Goal: Information Seeking & Learning: Learn about a topic

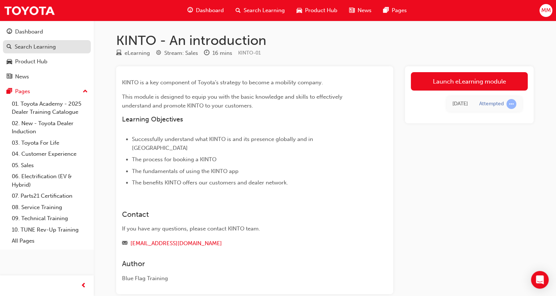
click at [34, 46] on div "Search Learning" at bounding box center [35, 47] width 41 height 8
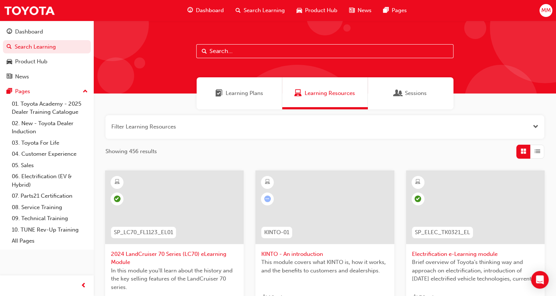
scroll to position [147, 0]
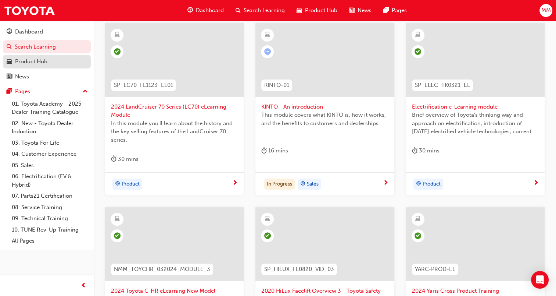
click at [35, 59] on div "Product Hub" at bounding box center [31, 61] width 32 height 8
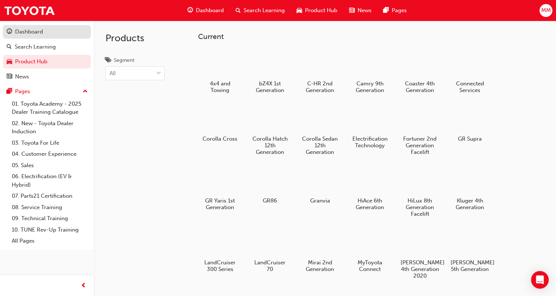
click at [34, 37] on link "Dashboard" at bounding box center [47, 32] width 88 height 14
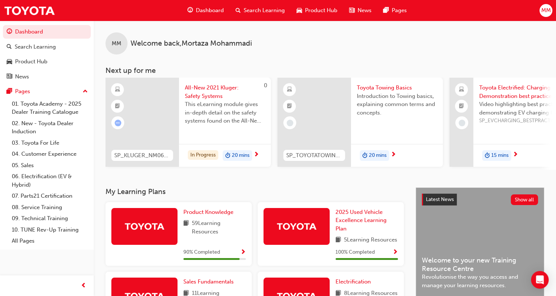
click at [220, 125] on div "This eLearning module gives in-depth detail on the safety systems found on the …" at bounding box center [225, 114] width 80 height 29
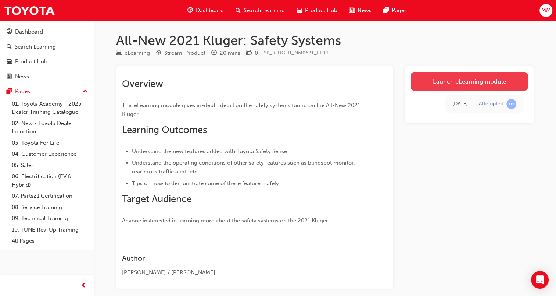
click at [471, 81] on link "Launch eLearning module" at bounding box center [469, 81] width 117 height 18
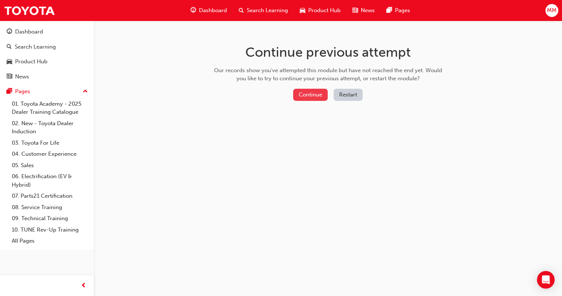
click at [301, 93] on button "Continue" at bounding box center [310, 95] width 35 height 12
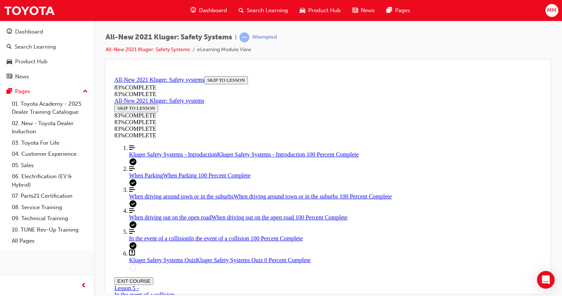
scroll to position [57, 0]
drag, startPoint x: 279, startPoint y: 140, endPoint x: 323, endPoint y: 226, distance: 97.0
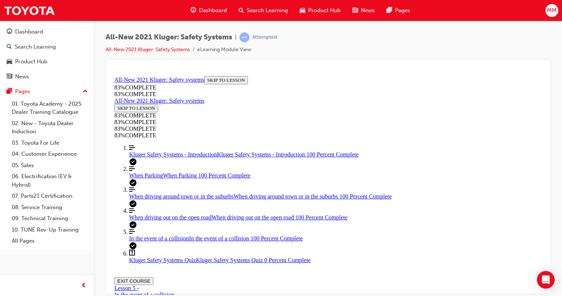
copy div "Your guest mentions seeing something on TV where the car stopped on it's own af…"
drag, startPoint x: 341, startPoint y: 174, endPoint x: 403, endPoint y: 180, distance: 61.6
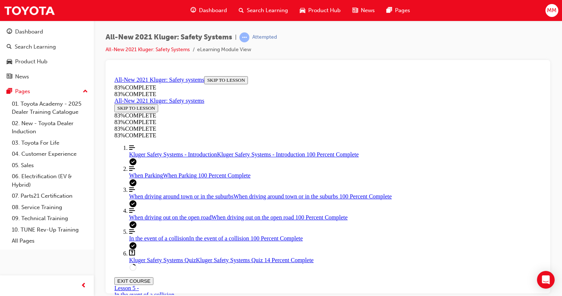
drag, startPoint x: 346, startPoint y: 219, endPoint x: 364, endPoint y: 222, distance: 18.0
drag, startPoint x: 350, startPoint y: 282, endPoint x: 376, endPoint y: 276, distance: 27.2
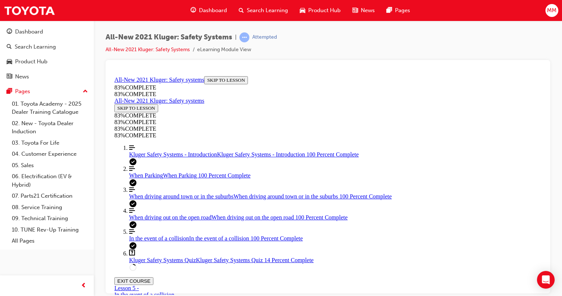
drag, startPoint x: 284, startPoint y: 142, endPoint x: 360, endPoint y: 231, distance: 117.3
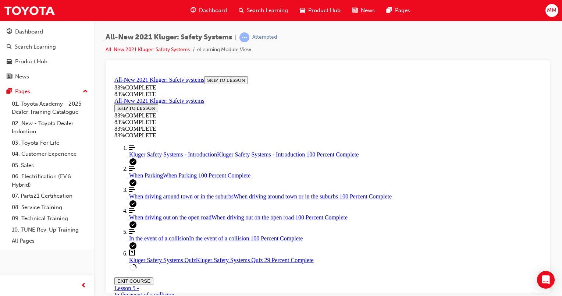
copy div "Besides automatically keeping a safe following distance between you and the veh…"
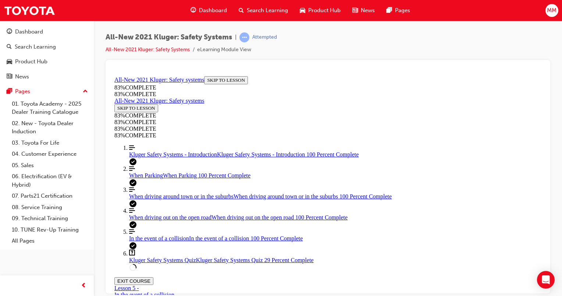
drag, startPoint x: 279, startPoint y: 142, endPoint x: 354, endPoint y: 259, distance: 139.6
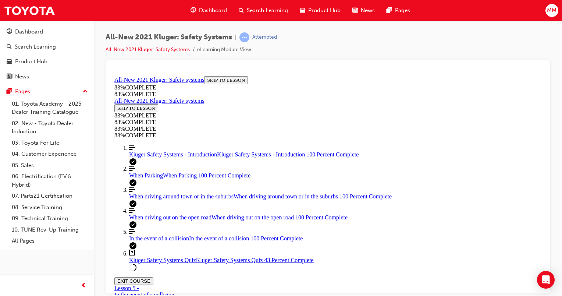
copy div "In a collision, the body of the Kluger is designed to absorb and deflect as muc…"
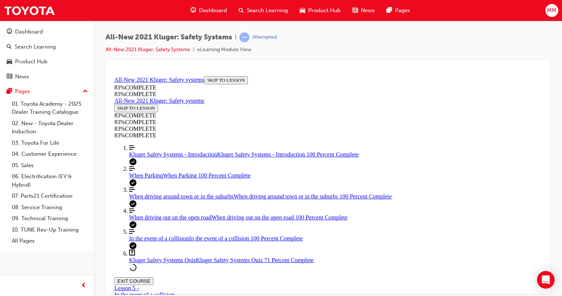
scroll to position [247, 0]
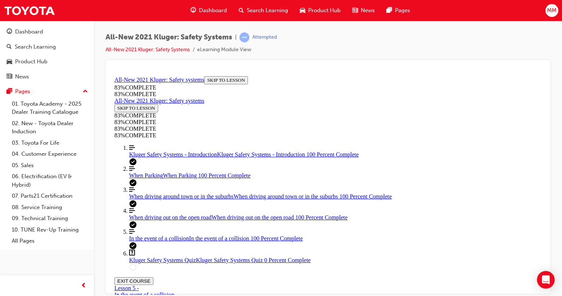
scroll to position [63, 0]
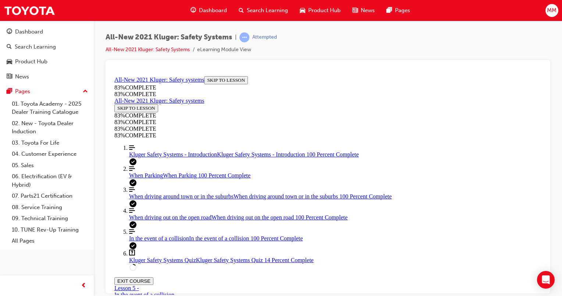
scroll to position [245, 0]
drag, startPoint x: 281, startPoint y: 104, endPoint x: 417, endPoint y: 206, distance: 170.0
copy div "Every now and then your guest notices "dots" leading to a car icon in the MID w…"
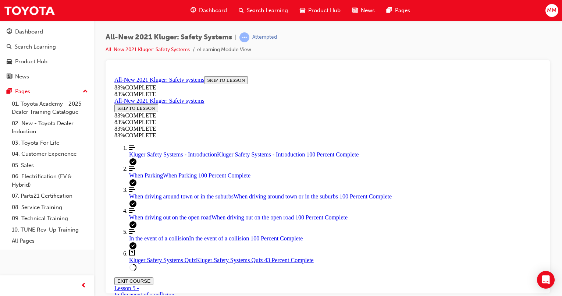
drag, startPoint x: 286, startPoint y: 175, endPoint x: 484, endPoint y: 199, distance: 199.9
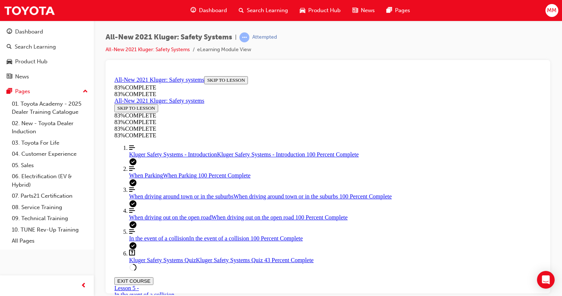
copy div "our guest wants to know how they can disable both the lane keep steering assist…"
drag, startPoint x: 282, startPoint y: 142, endPoint x: 397, endPoint y: 229, distance: 144.4
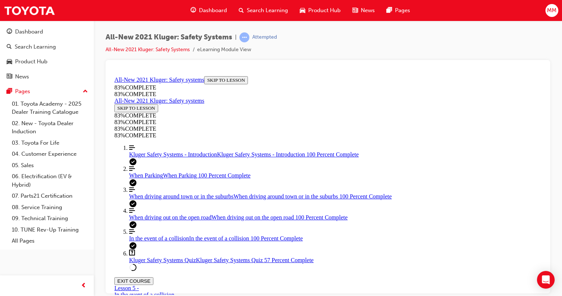
copy div "A part of the Emergency Steering Assist diagram has been hidden. What happens a…"
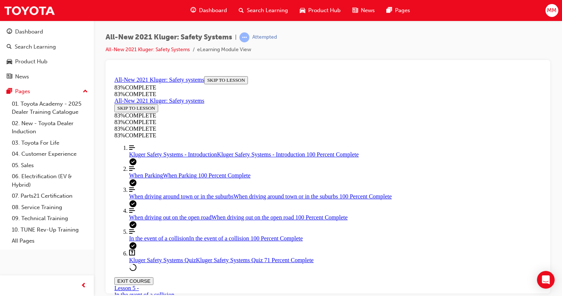
scroll to position [100, 0]
drag, startPoint x: 331, startPoint y: 229, endPoint x: 373, endPoint y: 233, distance: 42.8
drag, startPoint x: 306, startPoint y: 152, endPoint x: 343, endPoint y: 252, distance: 107.1
drag, startPoint x: 318, startPoint y: 177, endPoint x: 335, endPoint y: 180, distance: 17.6
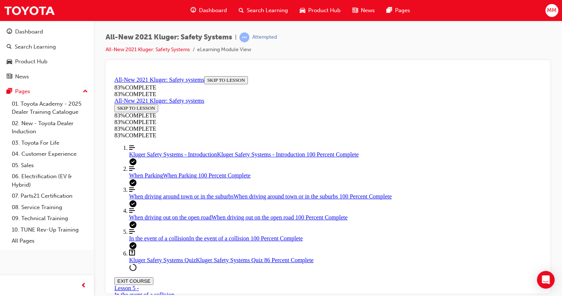
scroll to position [137, 0]
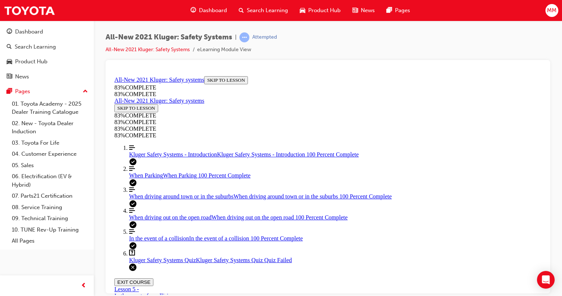
scroll to position [158, 0]
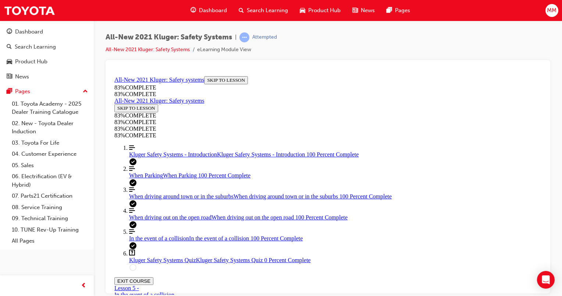
scroll to position [63, 0]
drag, startPoint x: 332, startPoint y: 192, endPoint x: 362, endPoint y: 258, distance: 72.4
drag, startPoint x: 337, startPoint y: 184, endPoint x: 352, endPoint y: 219, distance: 38.0
drag, startPoint x: 323, startPoint y: 186, endPoint x: 360, endPoint y: 213, distance: 45.5
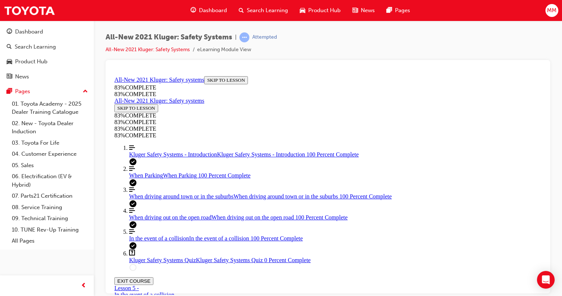
drag, startPoint x: 332, startPoint y: 194, endPoint x: 357, endPoint y: 196, distance: 25.0
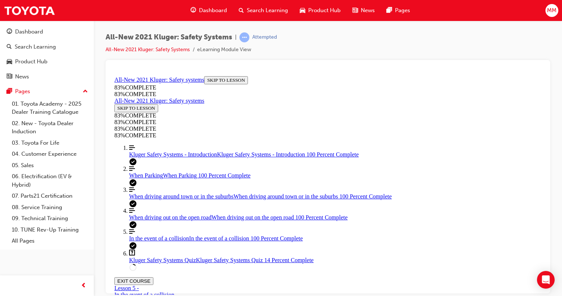
scroll to position [247, 0]
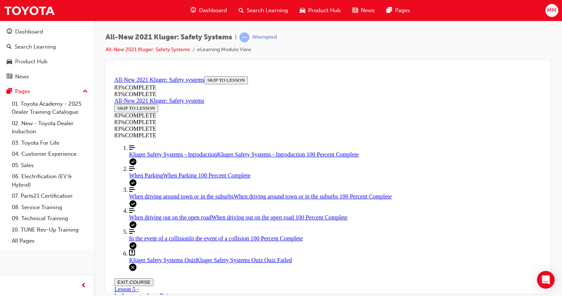
scroll to position [57, 0]
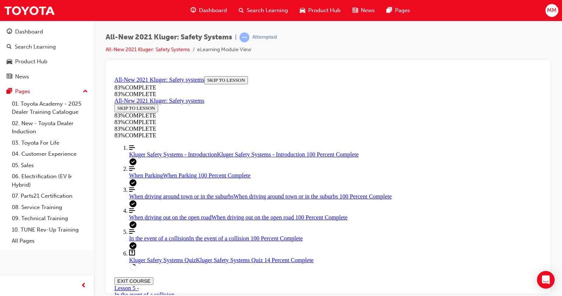
scroll to position [173, 0]
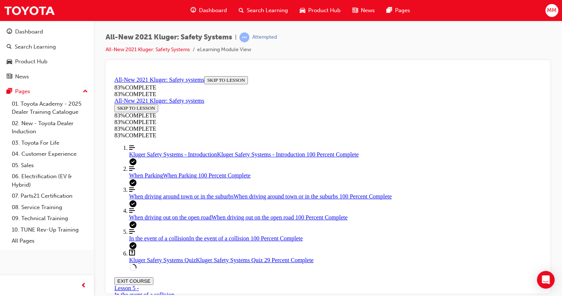
drag, startPoint x: 277, startPoint y: 106, endPoint x: 342, endPoint y: 239, distance: 147.8
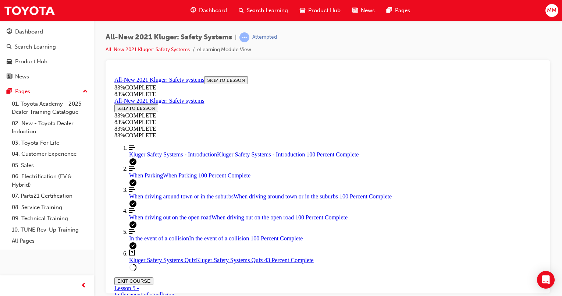
drag, startPoint x: 273, startPoint y: 95, endPoint x: 448, endPoint y: 226, distance: 218.9
drag, startPoint x: 254, startPoint y: 117, endPoint x: 257, endPoint y: 99, distance: 18.0
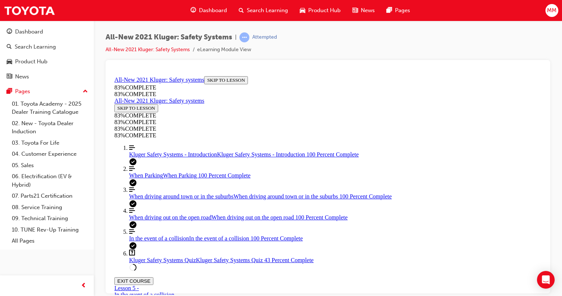
drag, startPoint x: 312, startPoint y: 273, endPoint x: 257, endPoint y: 99, distance: 182.9
copy div "Match the following safety features to their meanings Draggable item Rectangula…"
drag, startPoint x: 336, startPoint y: 171, endPoint x: 324, endPoint y: 173, distance: 12.3
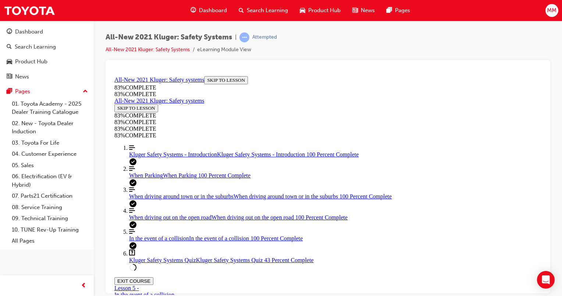
drag, startPoint x: 303, startPoint y: 156, endPoint x: 307, endPoint y: 157, distance: 4.1
drag, startPoint x: 358, startPoint y: 169, endPoint x: 384, endPoint y: 169, distance: 26.1
drag, startPoint x: 311, startPoint y: 221, endPoint x: 335, endPoint y: 219, distance: 24.7
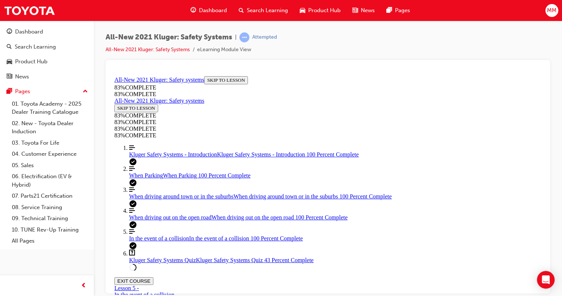
drag, startPoint x: 335, startPoint y: 264, endPoint x: 362, endPoint y: 265, distance: 26.9
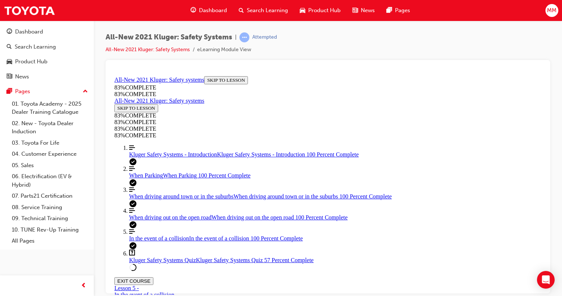
scroll to position [247, 0]
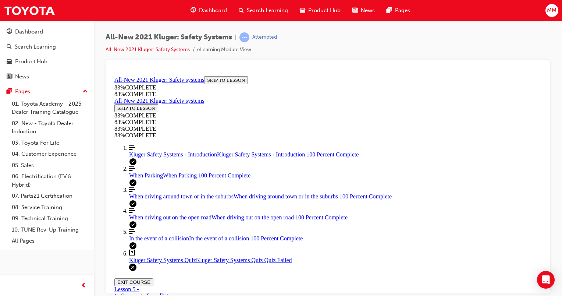
scroll to position [158, 0]
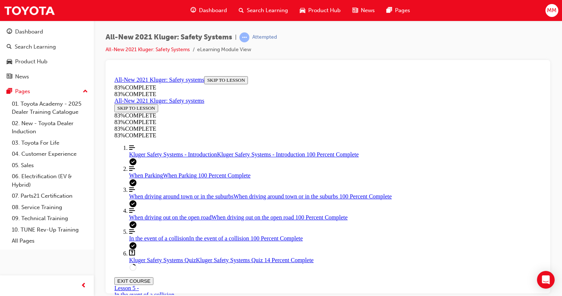
scroll to position [211, 0]
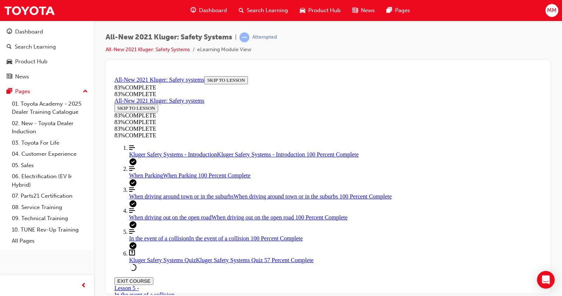
drag, startPoint x: 336, startPoint y: 268, endPoint x: 370, endPoint y: 173, distance: 100.7
drag, startPoint x: 348, startPoint y: 218, endPoint x: 391, endPoint y: 234, distance: 45.1
drag, startPoint x: 344, startPoint y: 169, endPoint x: 361, endPoint y: 169, distance: 16.2
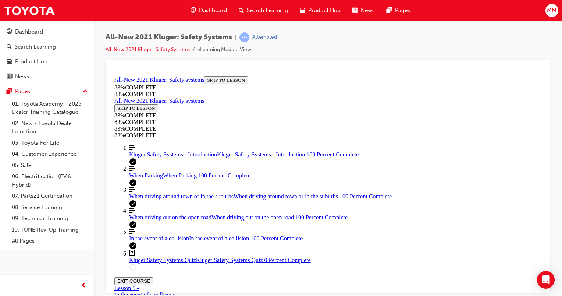
drag, startPoint x: 328, startPoint y: 154, endPoint x: 350, endPoint y: 154, distance: 22.4
drag, startPoint x: 330, startPoint y: 183, endPoint x: 347, endPoint y: 186, distance: 17.2
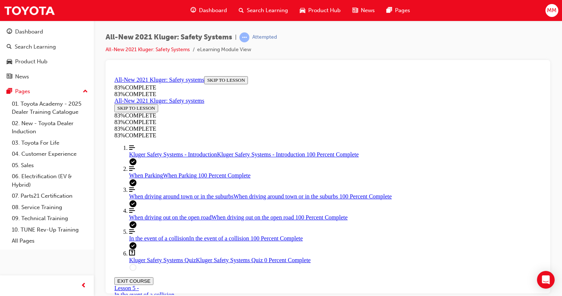
drag, startPoint x: 311, startPoint y: 230, endPoint x: 348, endPoint y: 227, distance: 37.2
drag, startPoint x: 333, startPoint y: 221, endPoint x: 354, endPoint y: 225, distance: 21.5
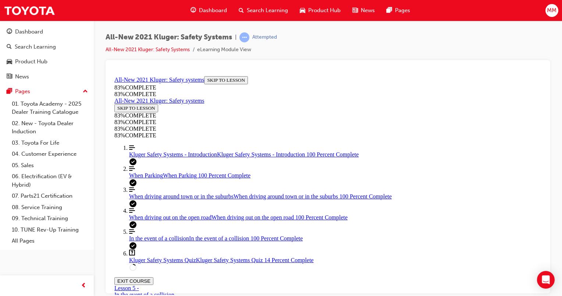
click at [145, 151] on span "Kluger Safety Systems - Introduction" at bounding box center [173, 154] width 88 height 6
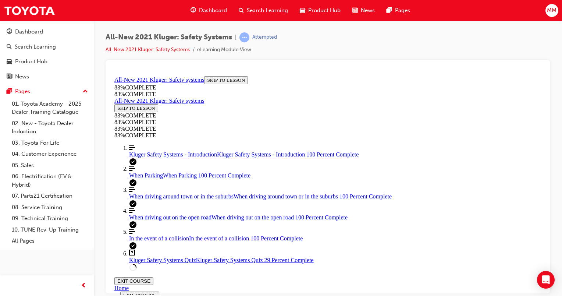
scroll to position [356, 0]
click at [156, 262] on span "Kluger Safety Systems Quiz" at bounding box center [162, 259] width 67 height 6
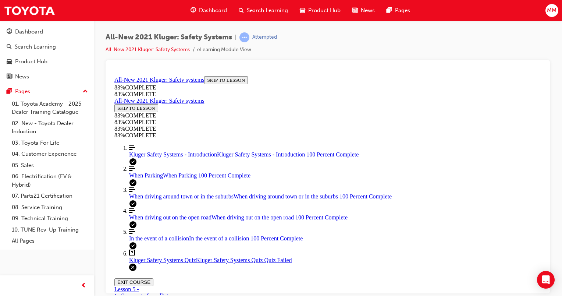
scroll to position [137, 0]
click at [148, 237] on span "In the event of a collision" at bounding box center [159, 238] width 60 height 6
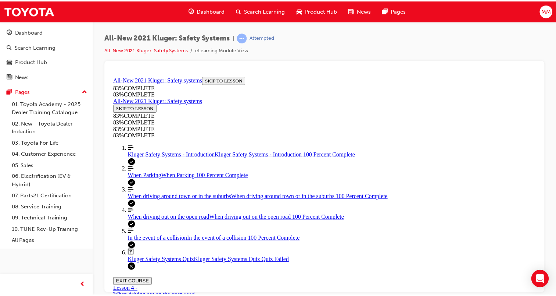
scroll to position [136, 0]
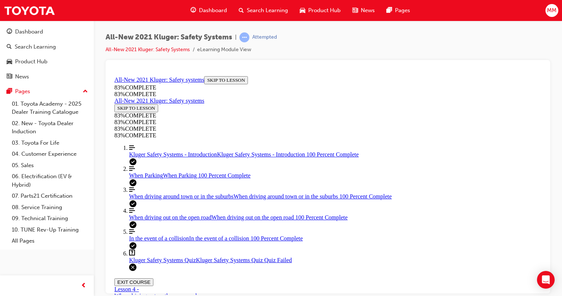
click at [19, 24] on button "Dashboard Search Learning Product Hub News Pages" at bounding box center [47, 54] width 88 height 61
click at [24, 32] on div "Dashboard" at bounding box center [29, 32] width 28 height 8
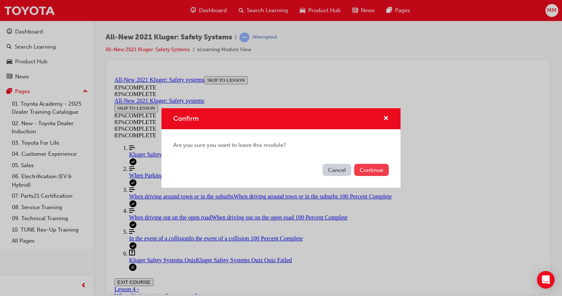
click at [376, 170] on button "Continue" at bounding box center [371, 170] width 35 height 12
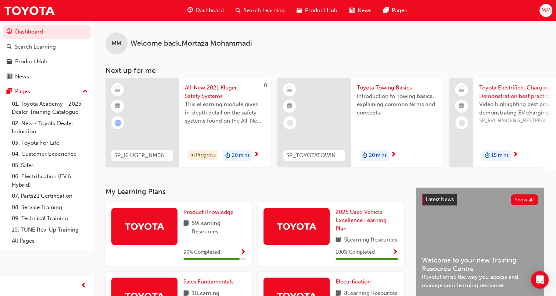
click at [383, 124] on div "Toyota Towing Basics Introduction to Towing basics, explaining common terms and…" at bounding box center [397, 103] width 92 height 50
click at [245, 154] on span "20 mins" at bounding box center [241, 155] width 18 height 8
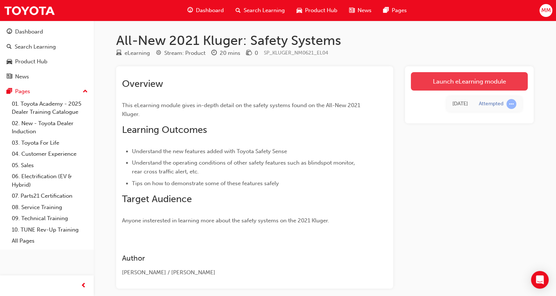
click at [463, 83] on link "Launch eLearning module" at bounding box center [469, 81] width 117 height 18
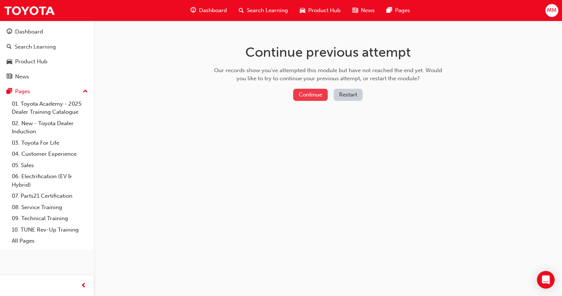
click at [300, 96] on button "Continue" at bounding box center [310, 95] width 35 height 12
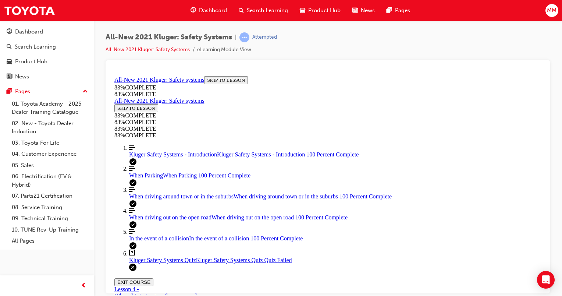
scroll to position [46, 0]
click at [171, 261] on span "Kluger Safety Systems Quiz" at bounding box center [162, 259] width 67 height 6
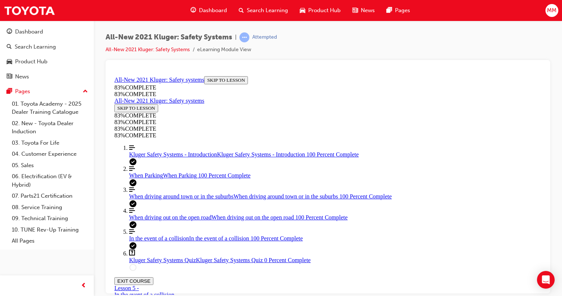
drag, startPoint x: 344, startPoint y: 230, endPoint x: 376, endPoint y: 194, distance: 47.9
drag, startPoint x: 348, startPoint y: 156, endPoint x: 371, endPoint y: 223, distance: 71.0
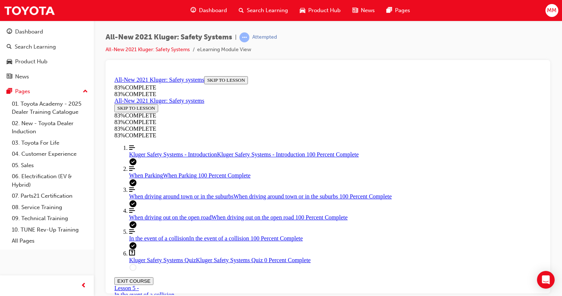
drag, startPoint x: 327, startPoint y: 154, endPoint x: 351, endPoint y: 157, distance: 24.4
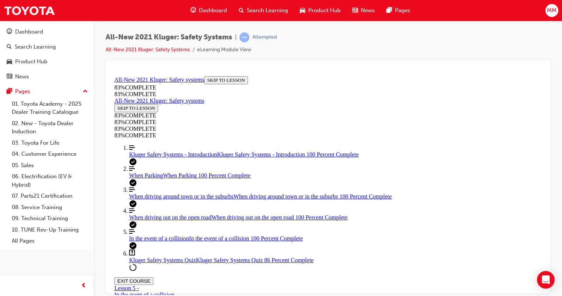
click at [156, 214] on span "When driving out on the open road" at bounding box center [170, 217] width 82 height 6
click at [154, 258] on link "Question box Question mark inside of a square Kluger Safety Systems Quiz Kluger…" at bounding box center [335, 256] width 412 height 14
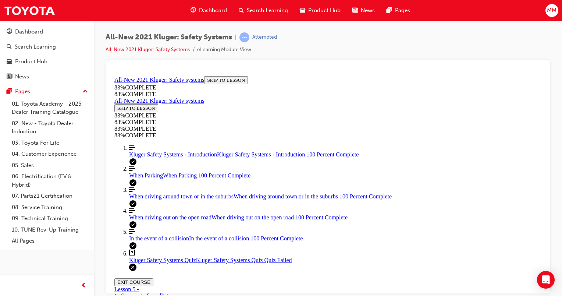
scroll to position [57, 0]
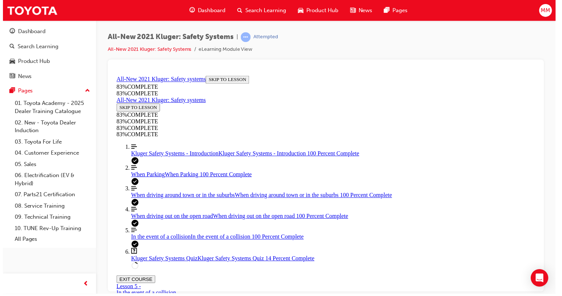
scroll to position [118, 0]
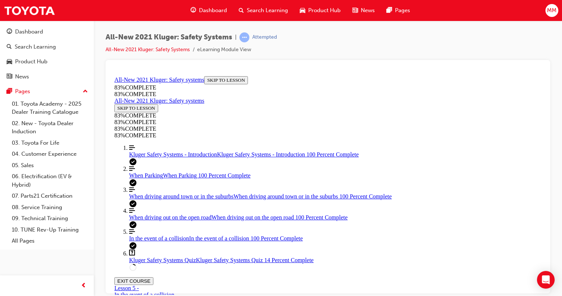
drag, startPoint x: 344, startPoint y: 179, endPoint x: 381, endPoint y: 232, distance: 64.4
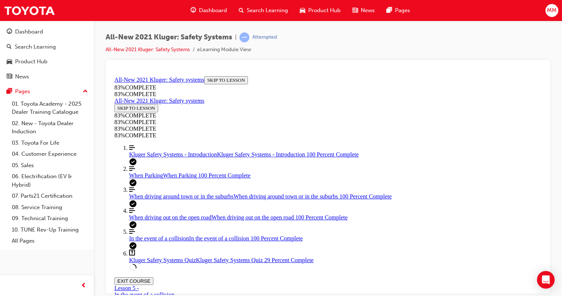
drag, startPoint x: 323, startPoint y: 186, endPoint x: 344, endPoint y: 187, distance: 20.2
drag, startPoint x: 323, startPoint y: 137, endPoint x: 359, endPoint y: 139, distance: 35.7
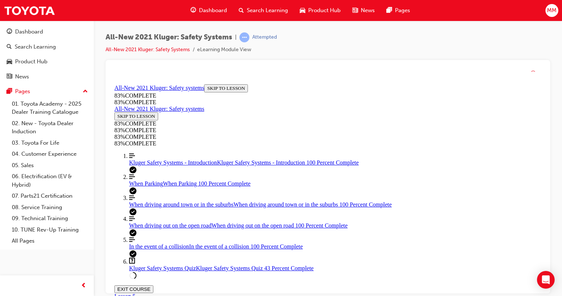
scroll to position [167, 0]
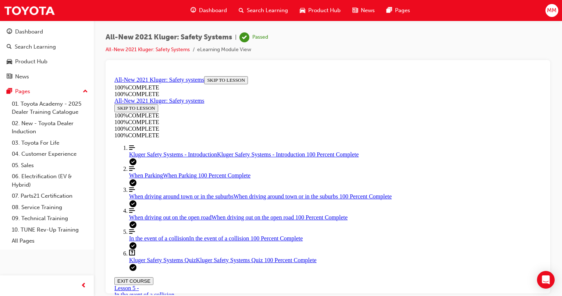
scroll to position [158, 0]
